Goal: Find contact information: Find contact information

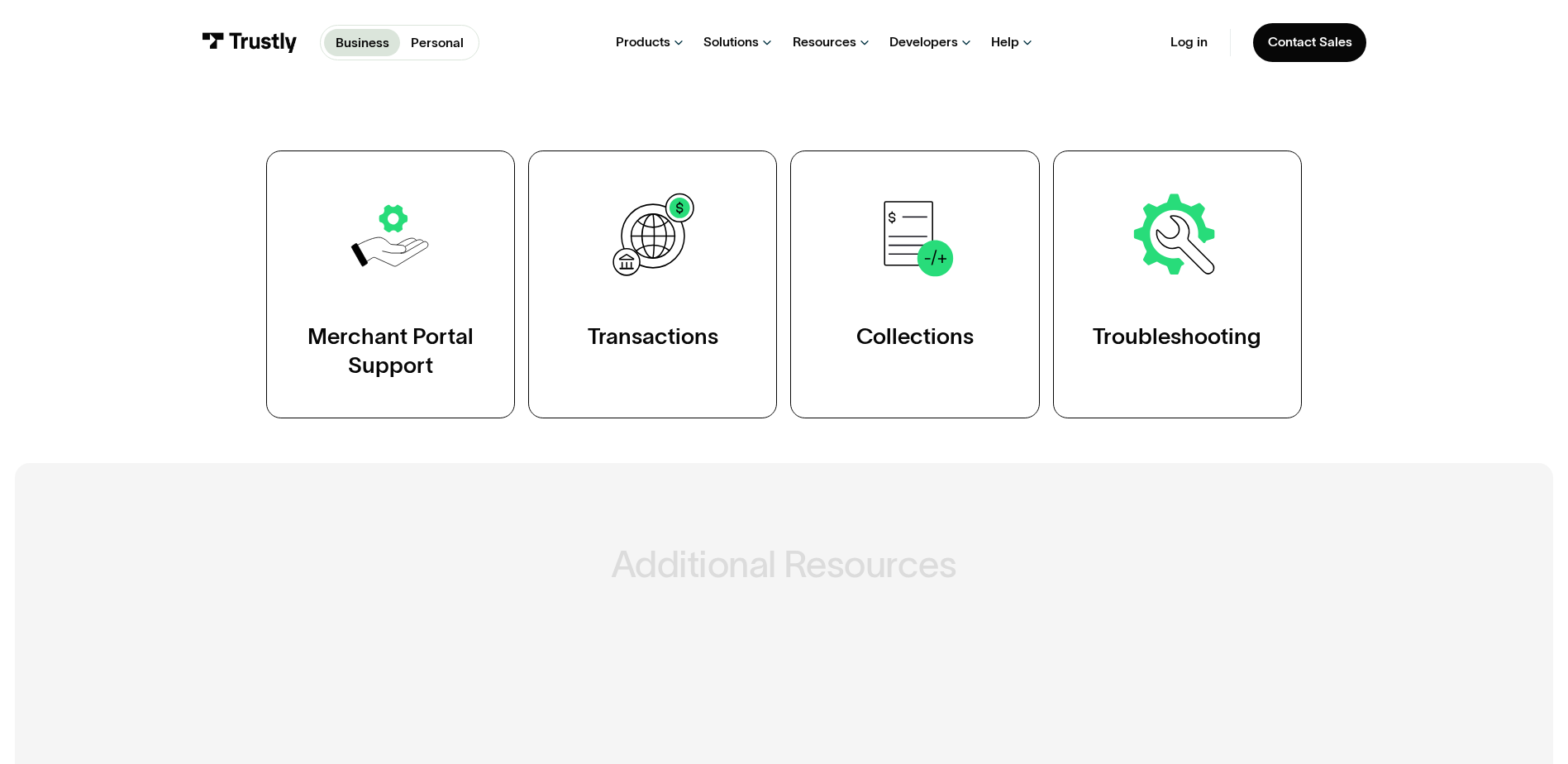
scroll to position [331, 0]
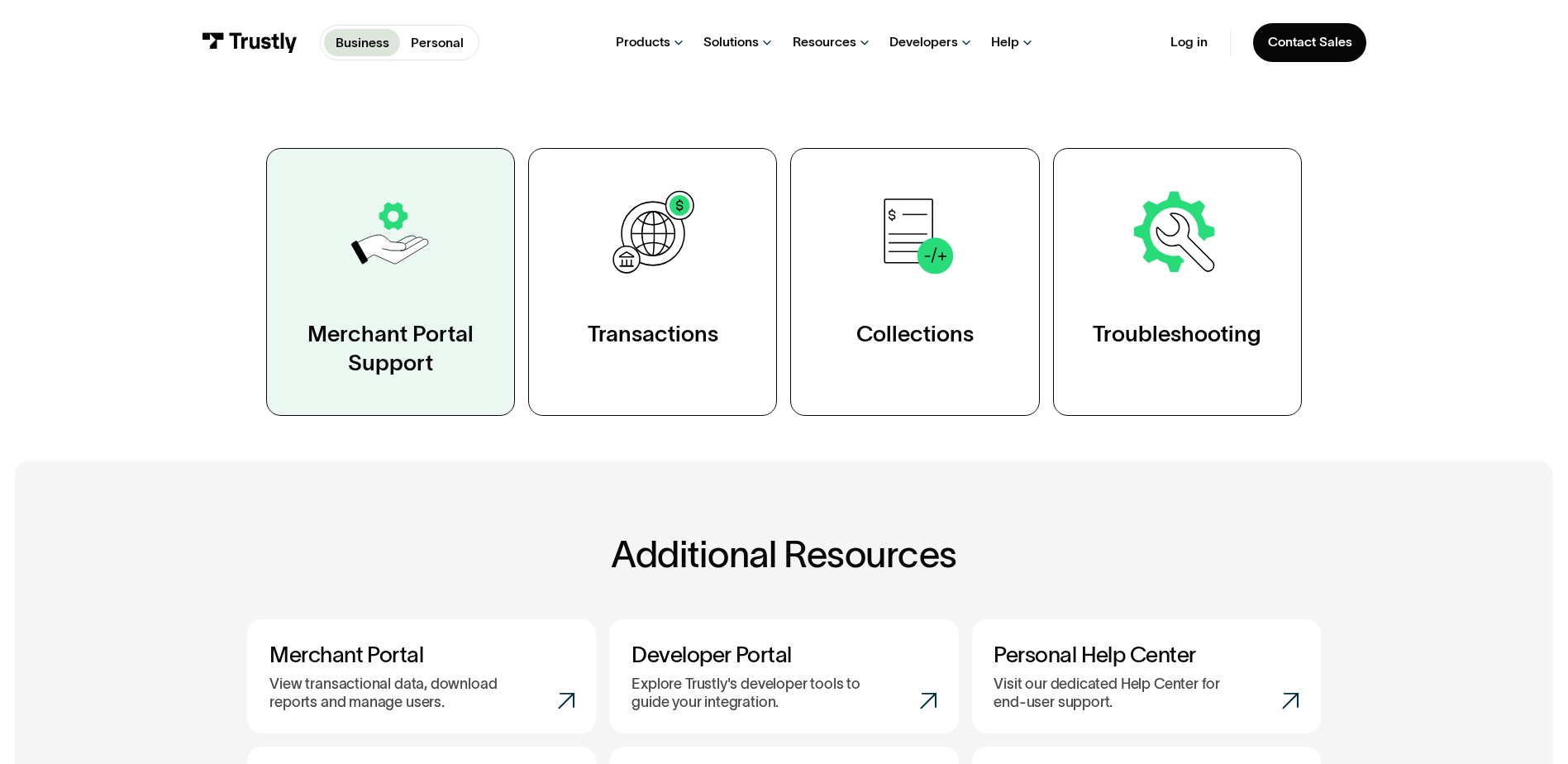
click at [387, 301] on link "Merchant Portal Support" at bounding box center [390, 282] width 248 height 268
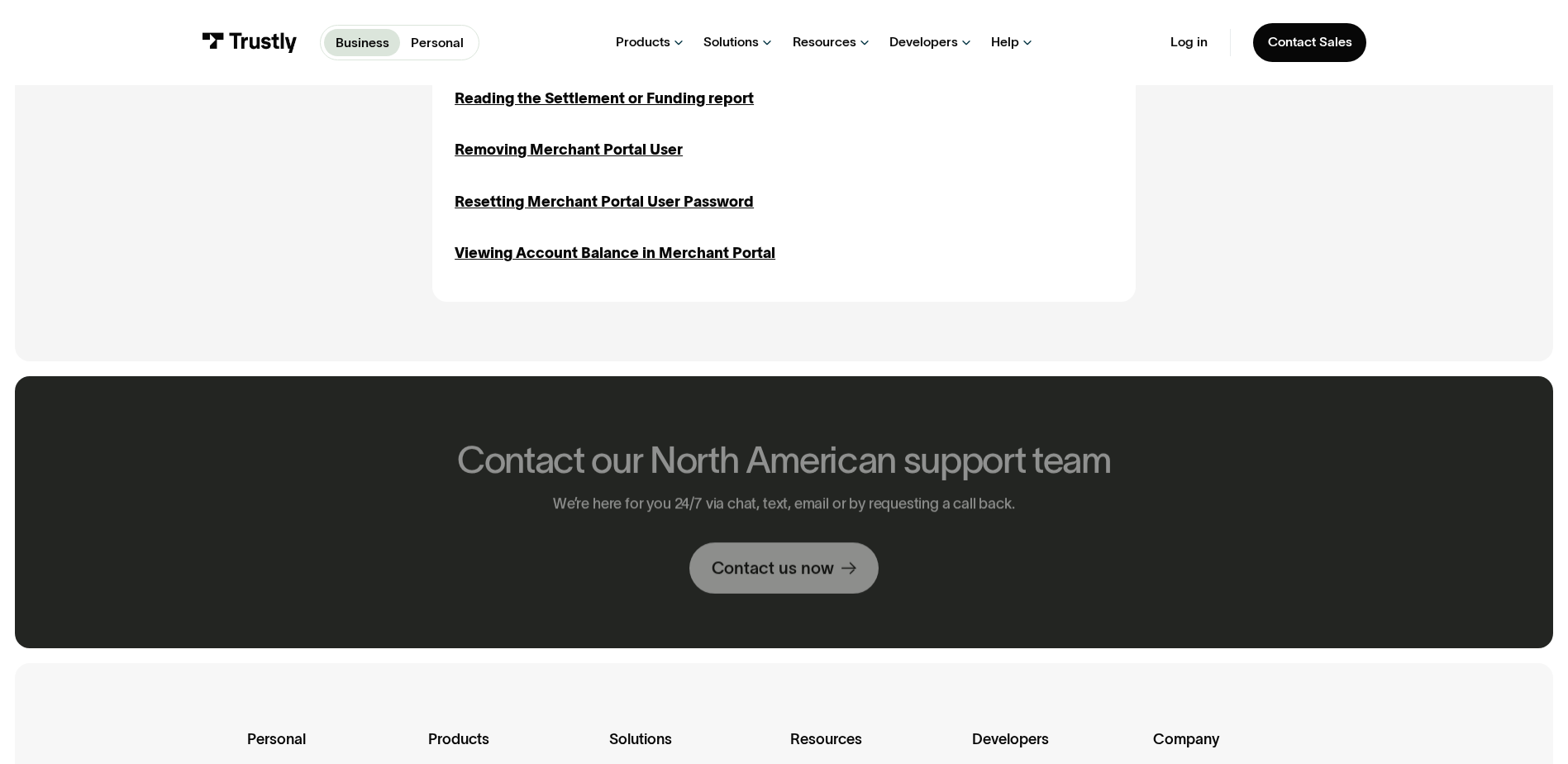
scroll to position [1158, 0]
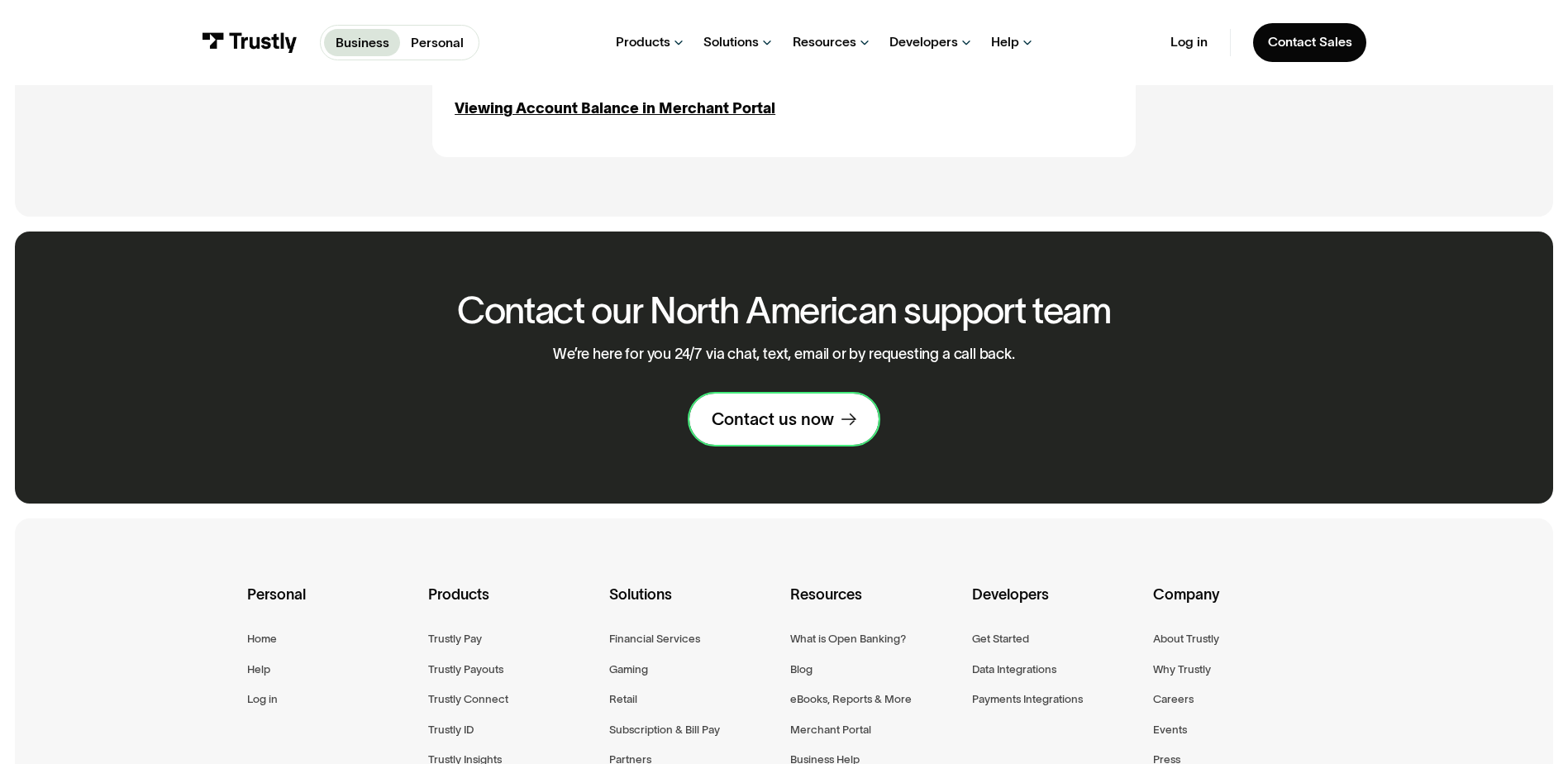
click at [791, 431] on div "Contact us now" at bounding box center [772, 419] width 122 height 22
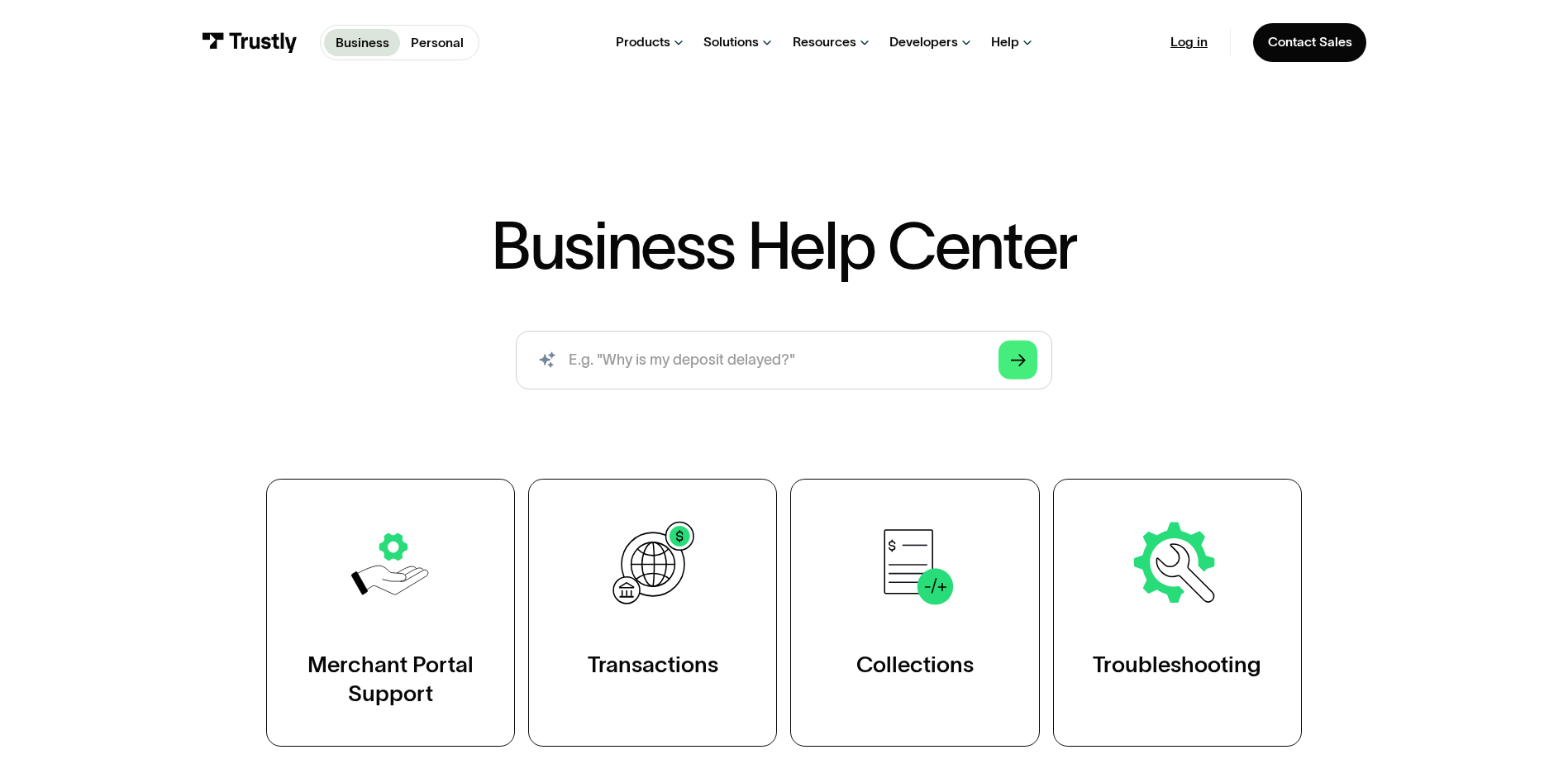
click at [1184, 46] on link "Log in" at bounding box center [1189, 42] width 37 height 16
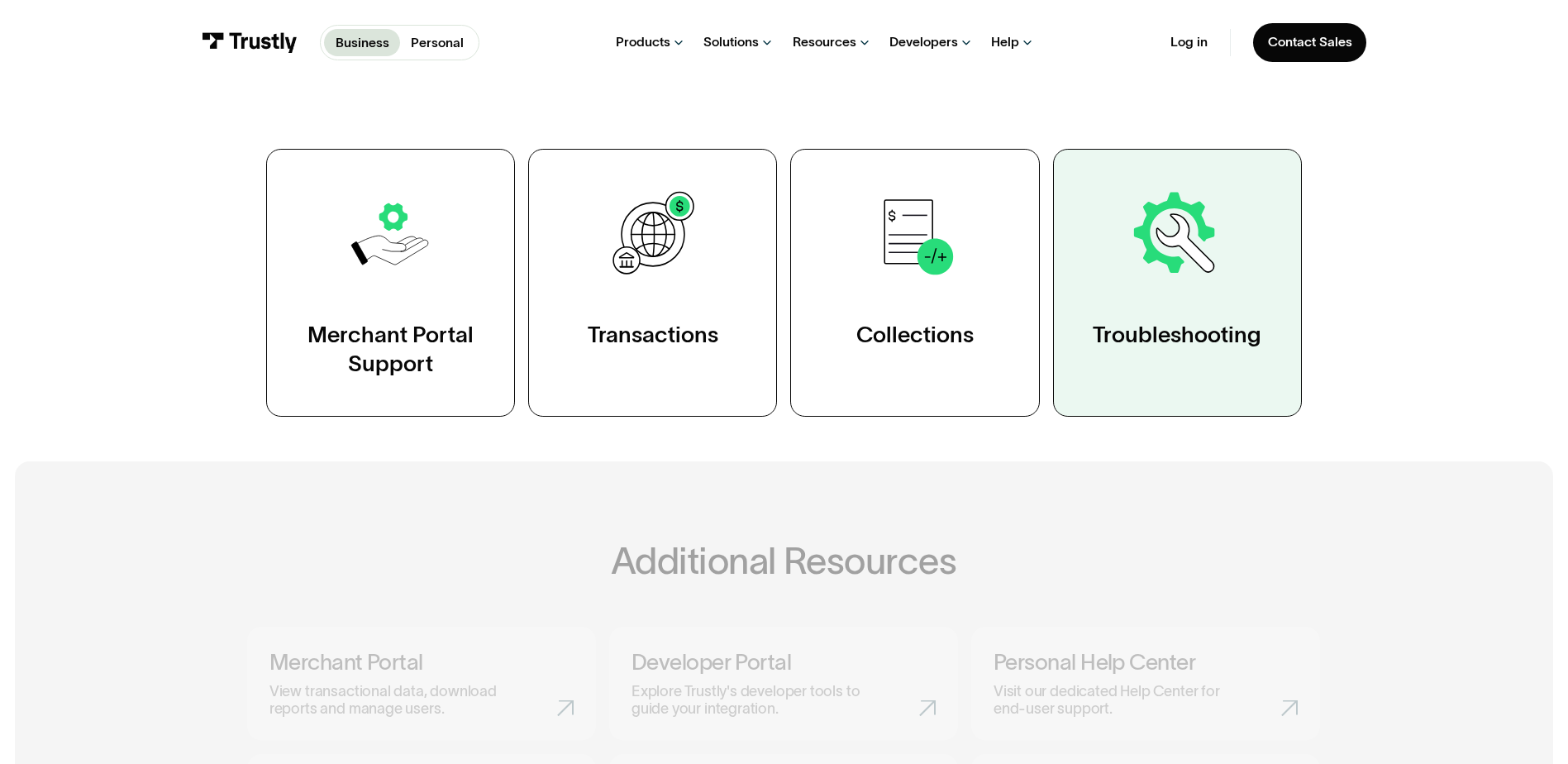
scroll to position [331, 0]
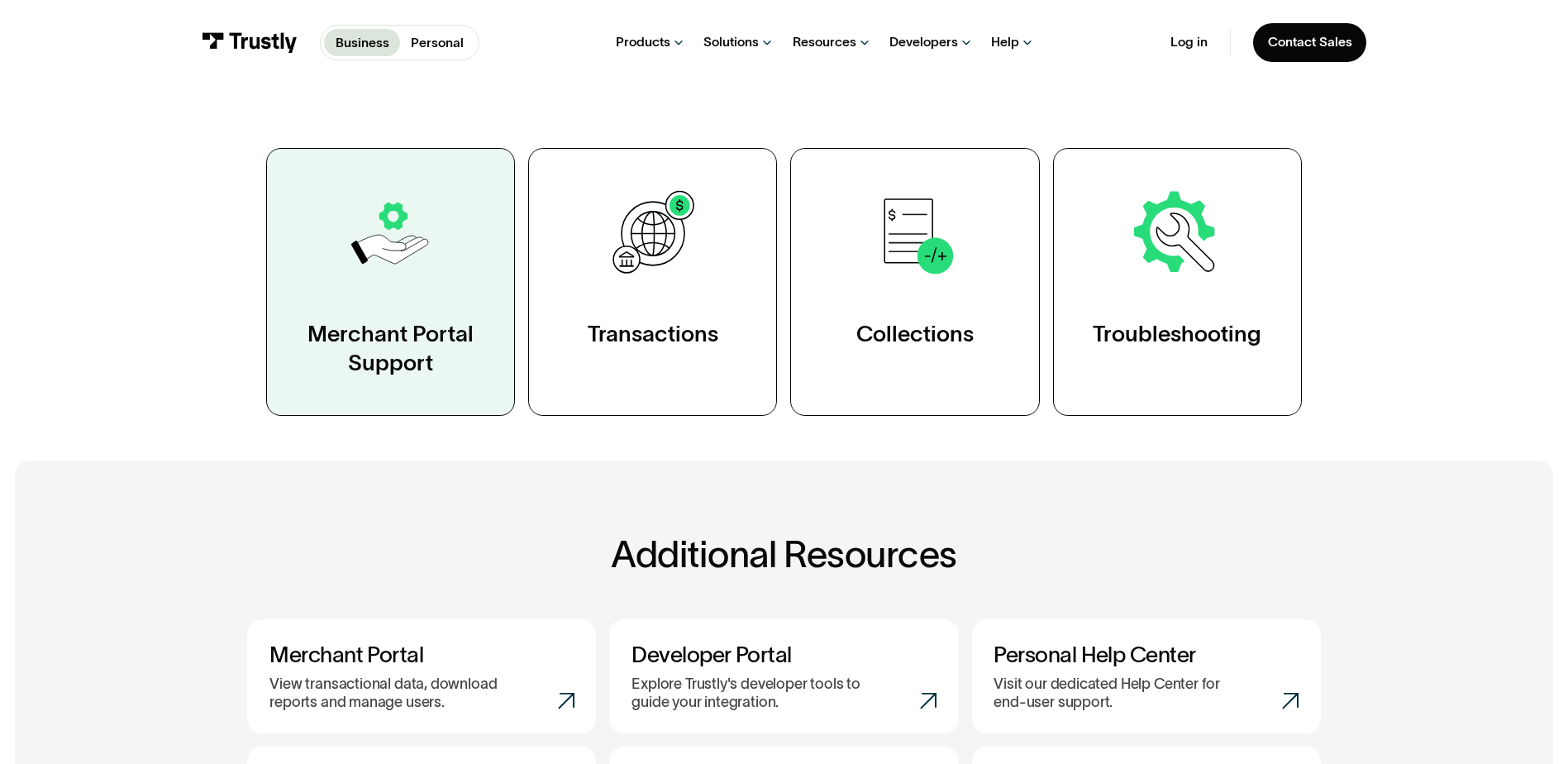
click at [390, 288] on link "Merchant Portal Support" at bounding box center [390, 282] width 248 height 268
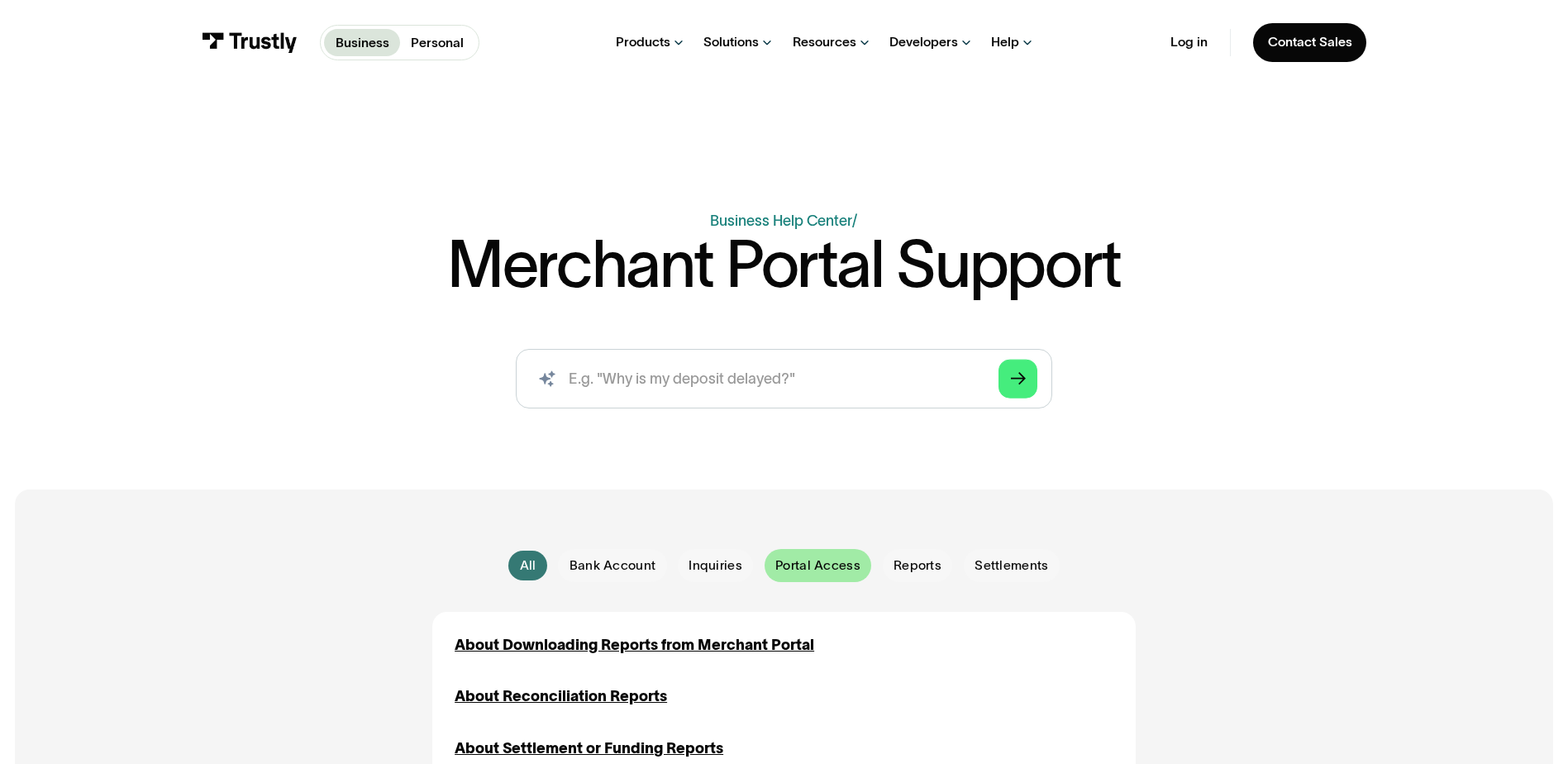
click at [820, 575] on span "Portal Access" at bounding box center [818, 566] width 85 height 18
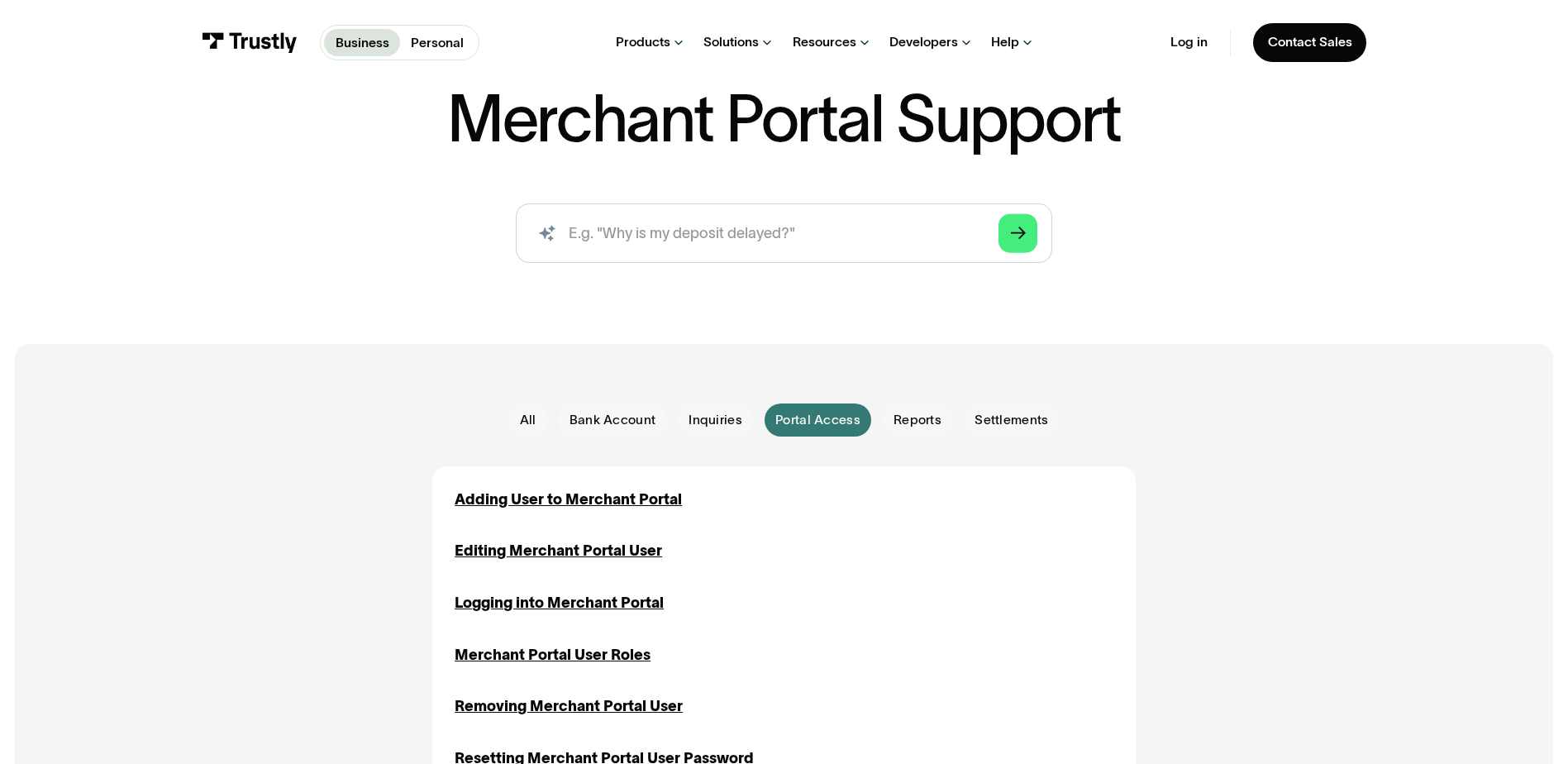
scroll to position [165, 0]
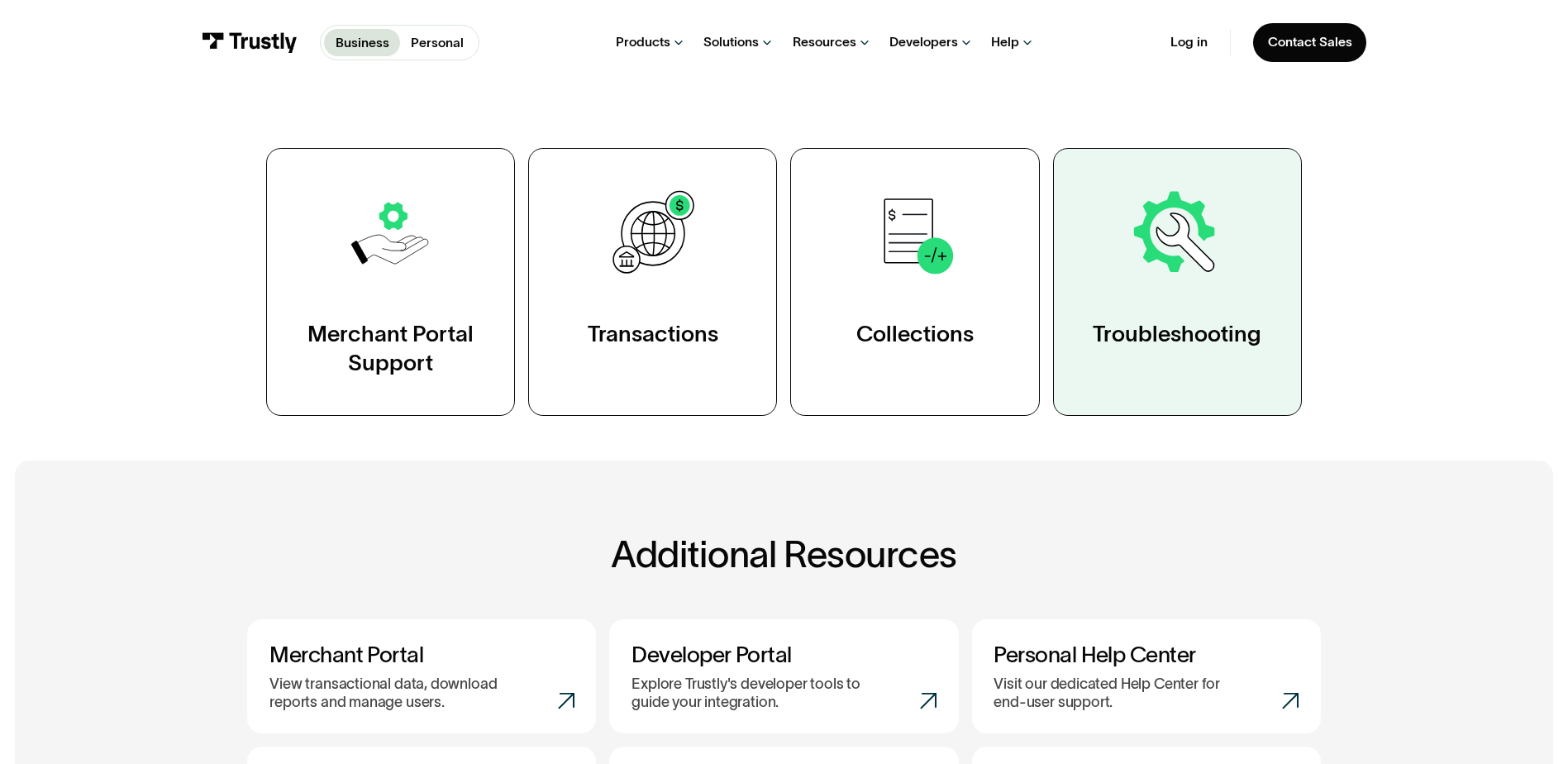
click at [1165, 248] on img at bounding box center [1177, 233] width 96 height 96
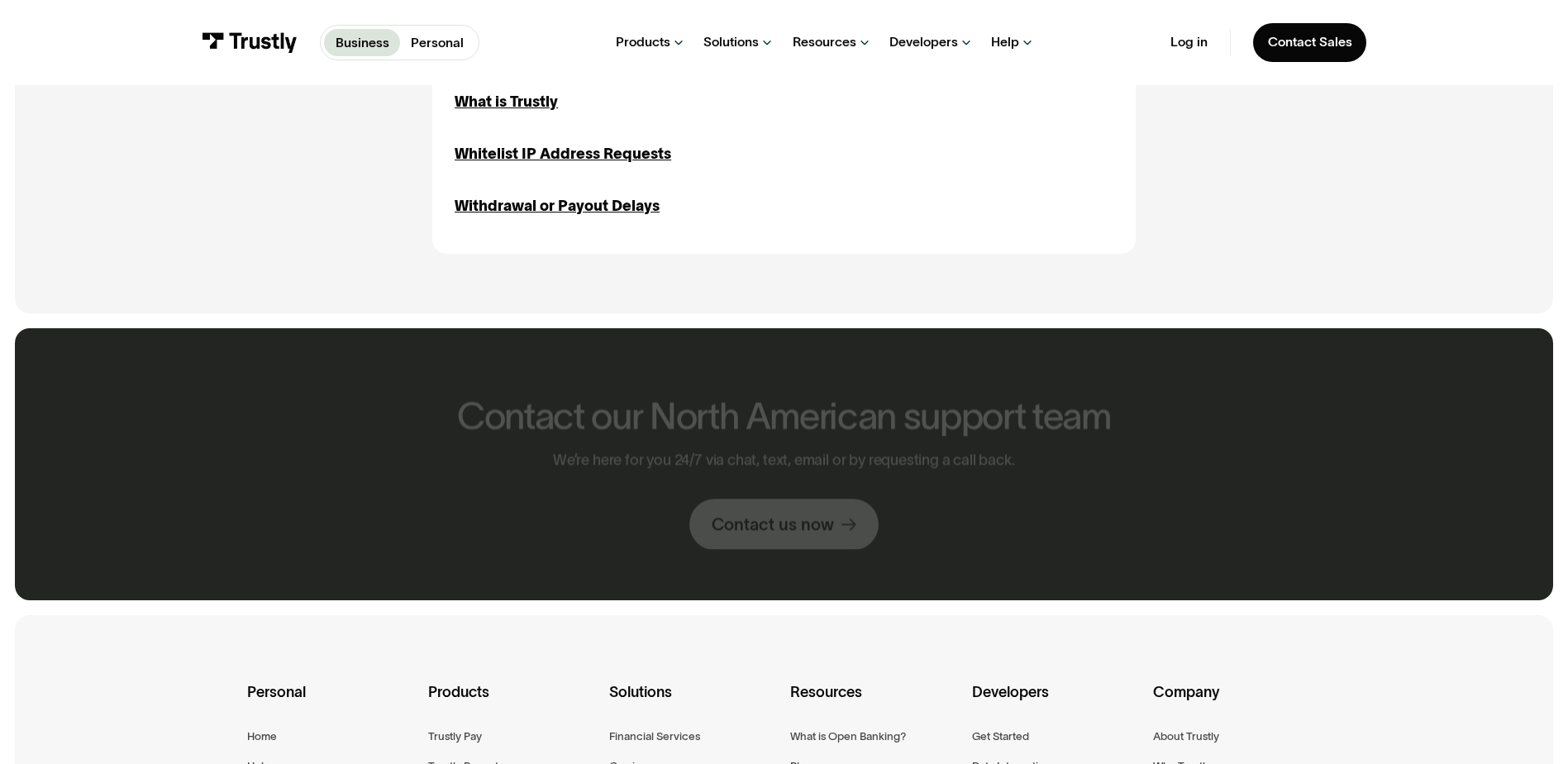
scroll to position [2399, 0]
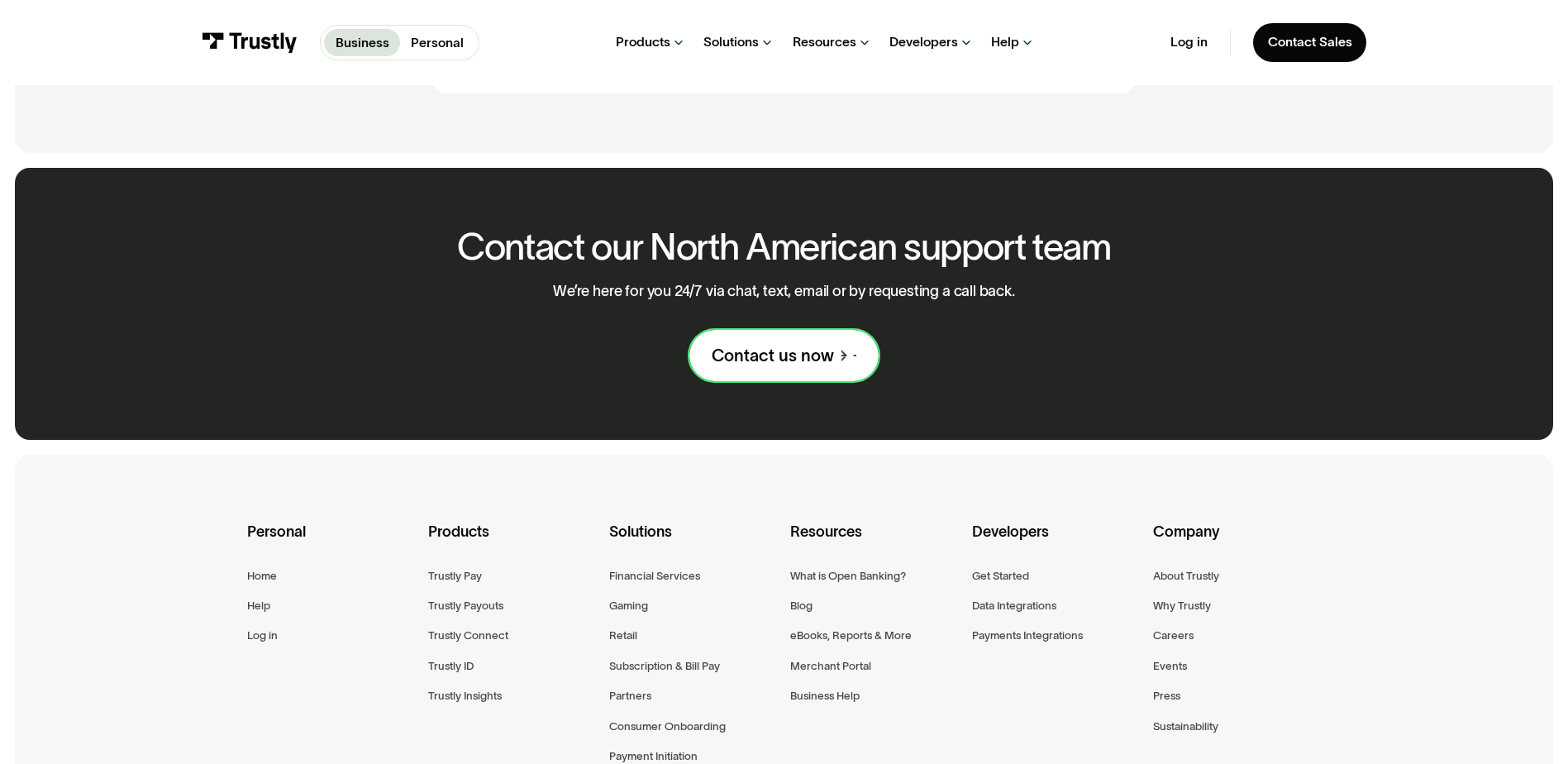
click at [797, 359] on div "Contact us now" at bounding box center [772, 355] width 122 height 22
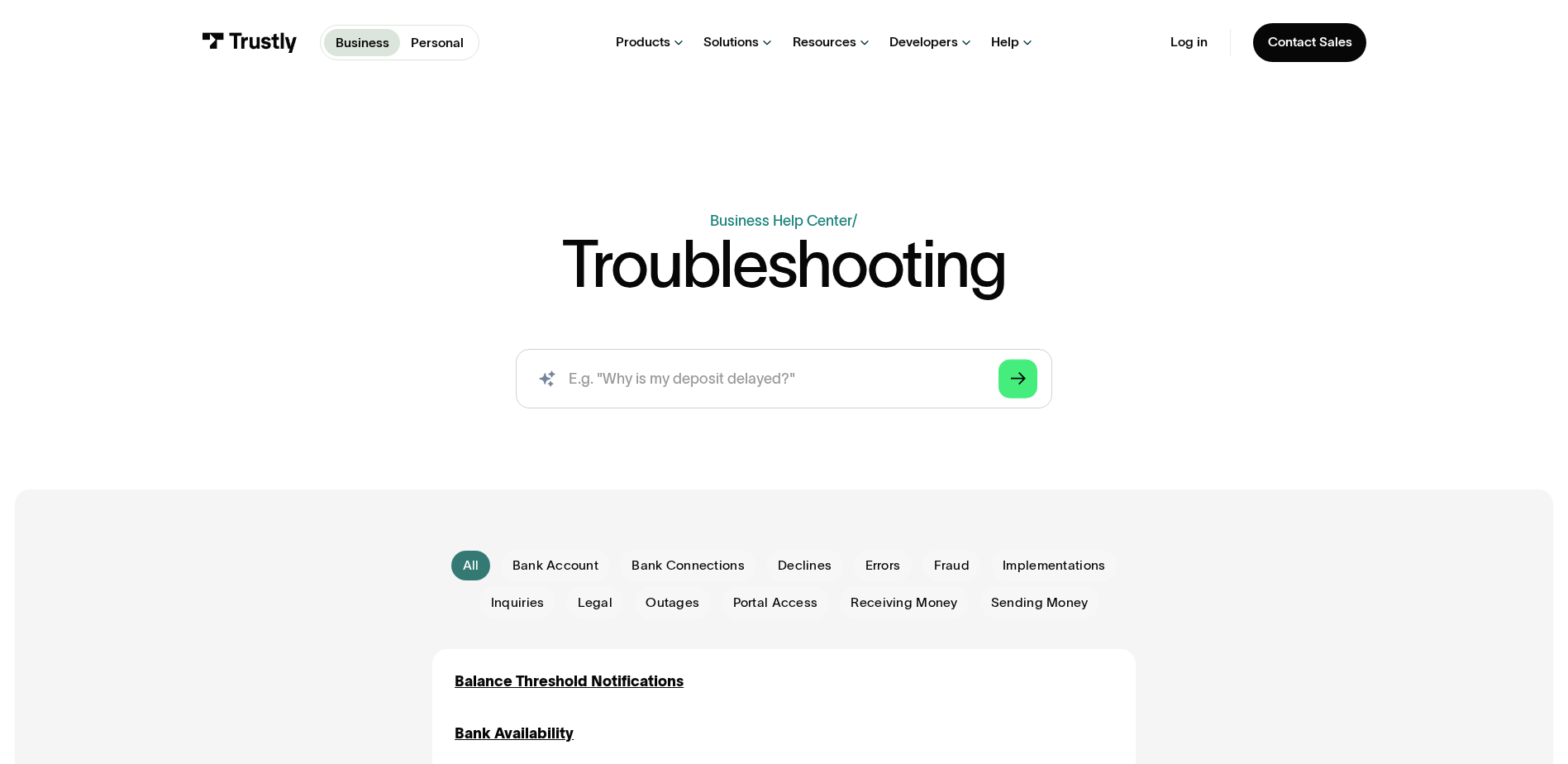
scroll to position [2399, 0]
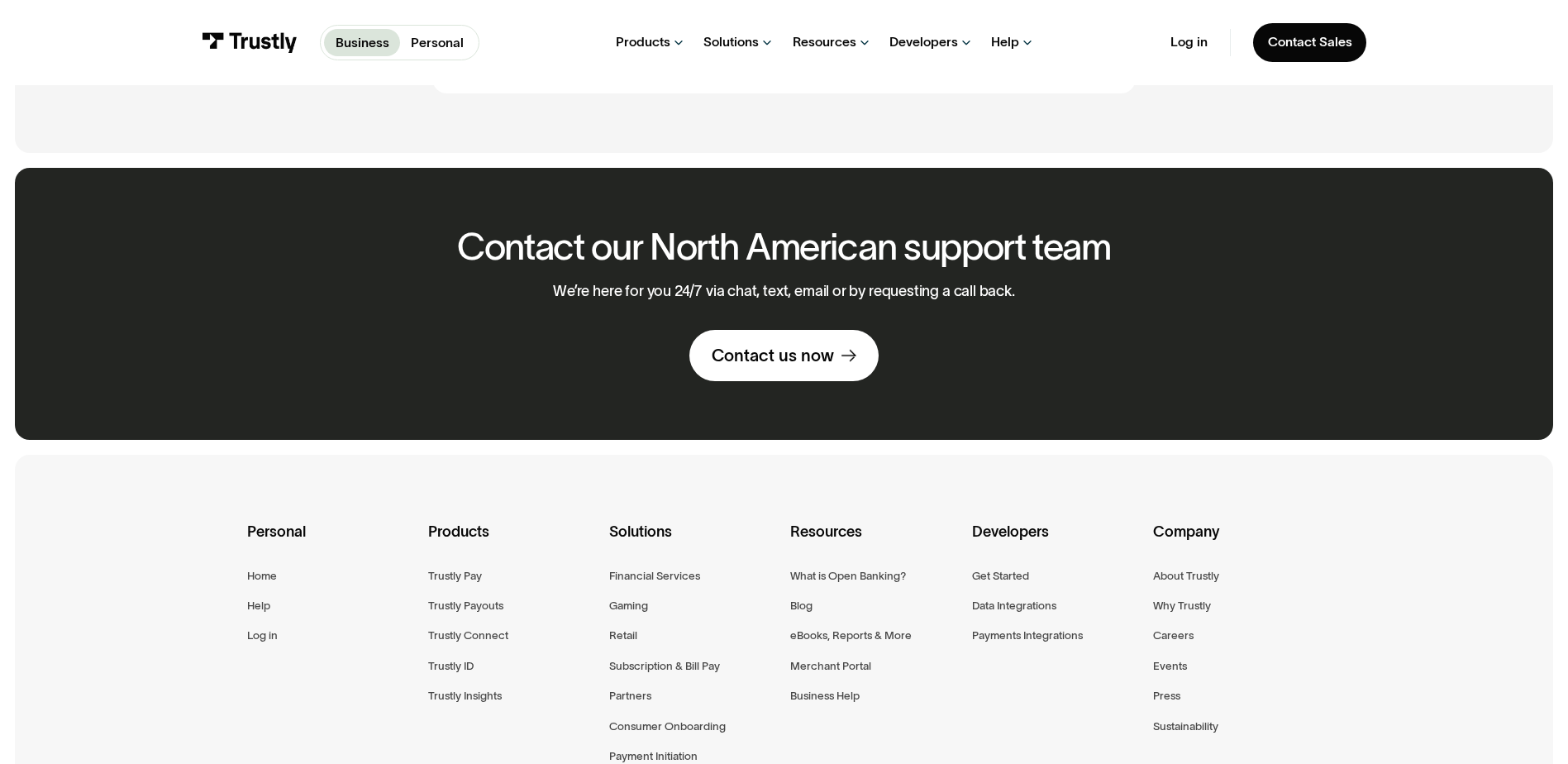
drag, startPoint x: 1128, startPoint y: 129, endPoint x: 1057, endPoint y: 213, distance: 110.0
click at [815, 366] on div "Contact us now" at bounding box center [772, 355] width 122 height 22
